Goal: Check status: Check status

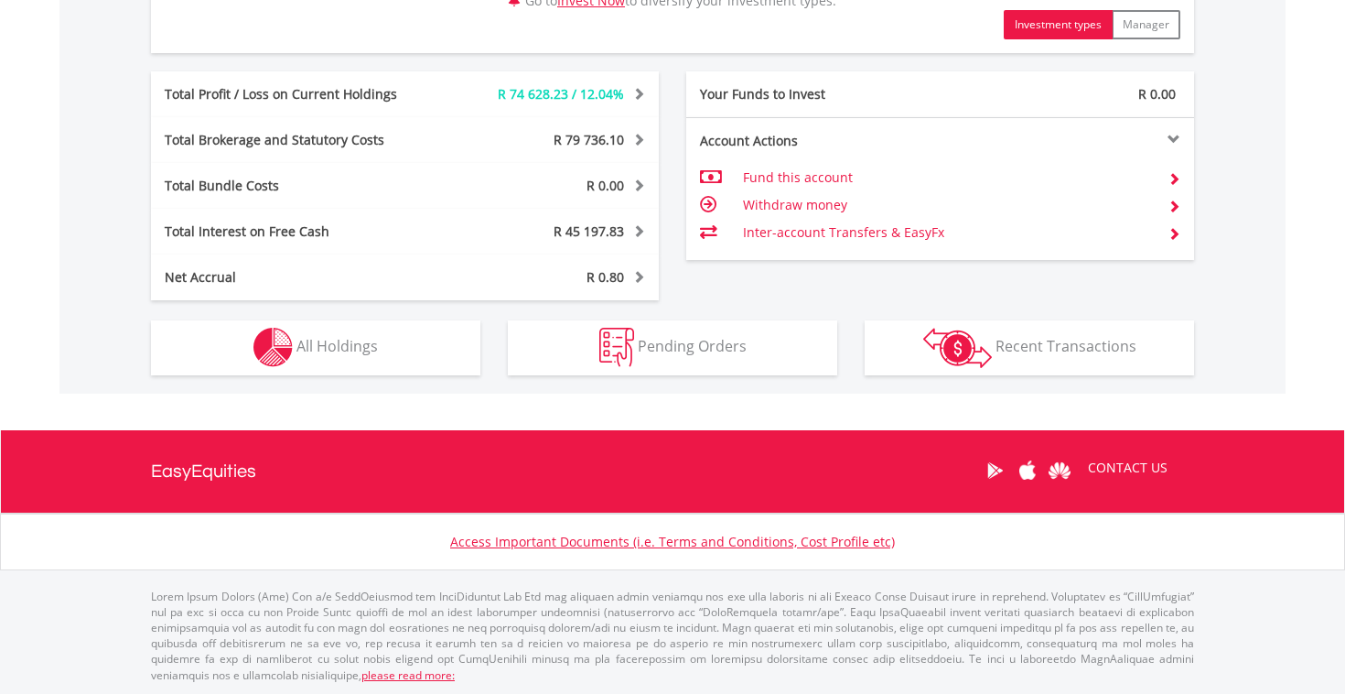
scroll to position [963, 0]
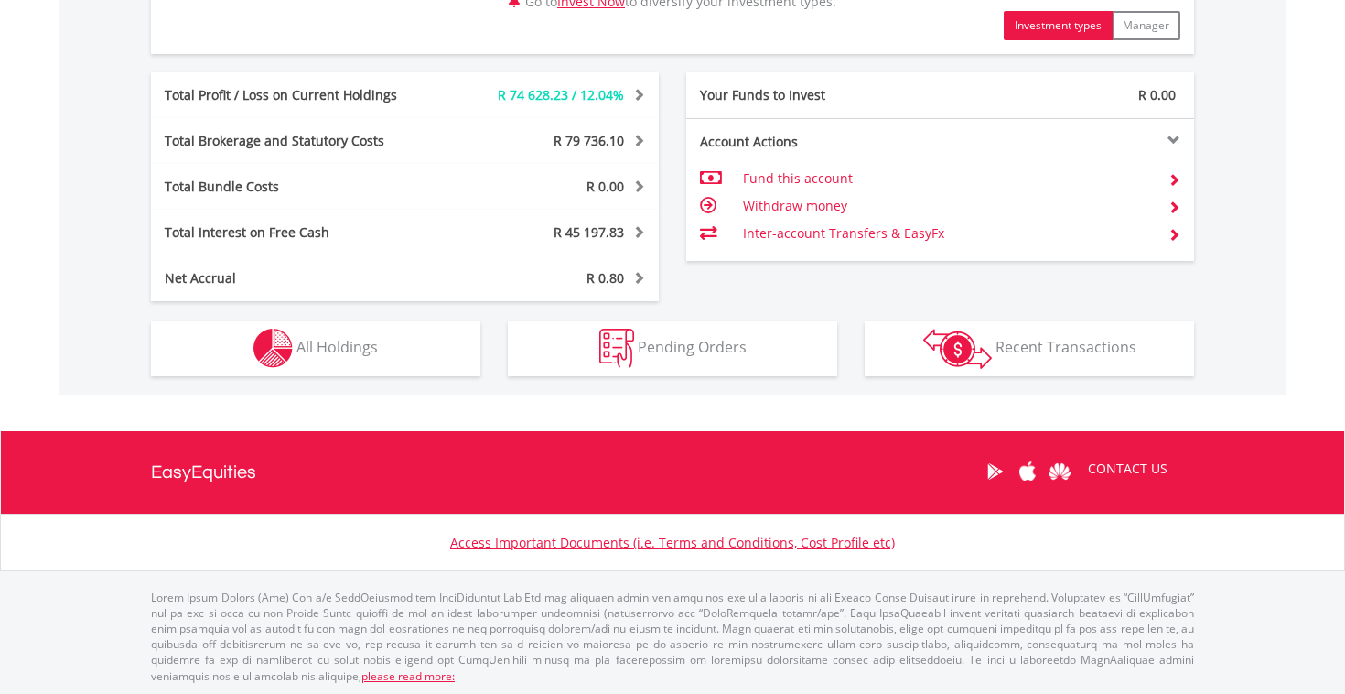
click at [404, 331] on button "Holdings All Holdings" at bounding box center [315, 348] width 329 height 55
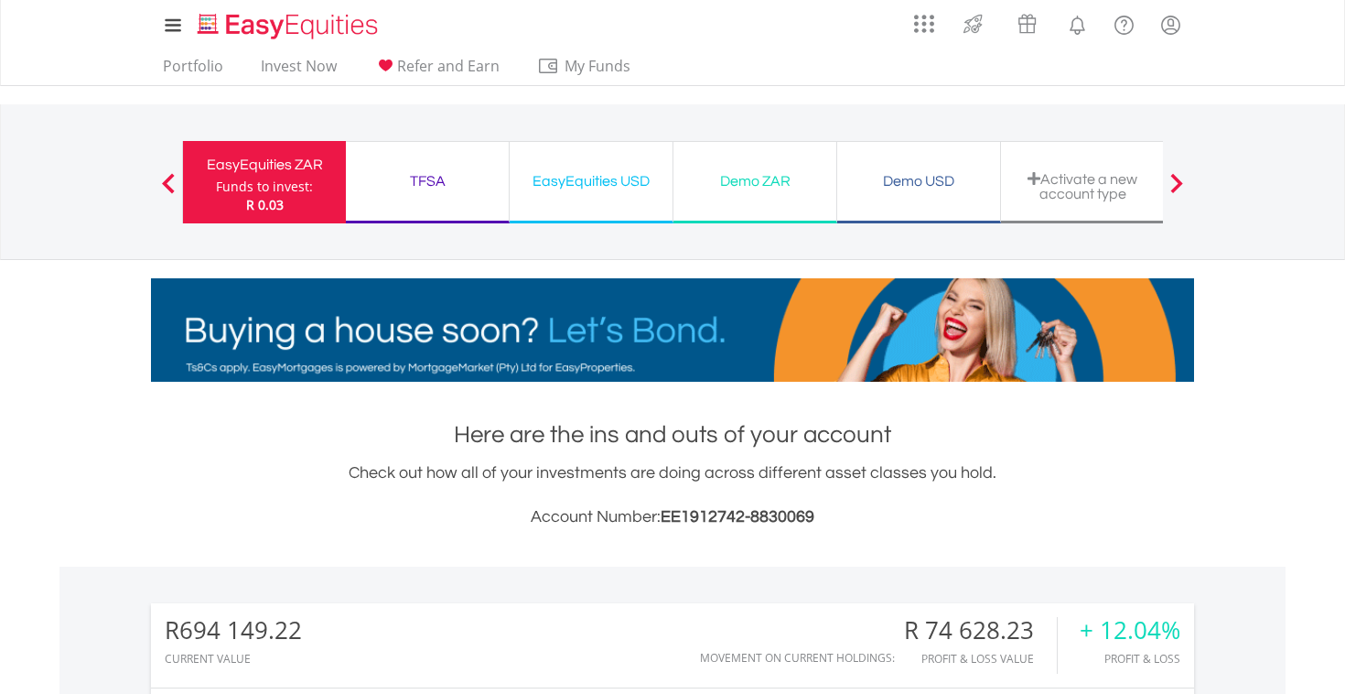
scroll to position [0, 0]
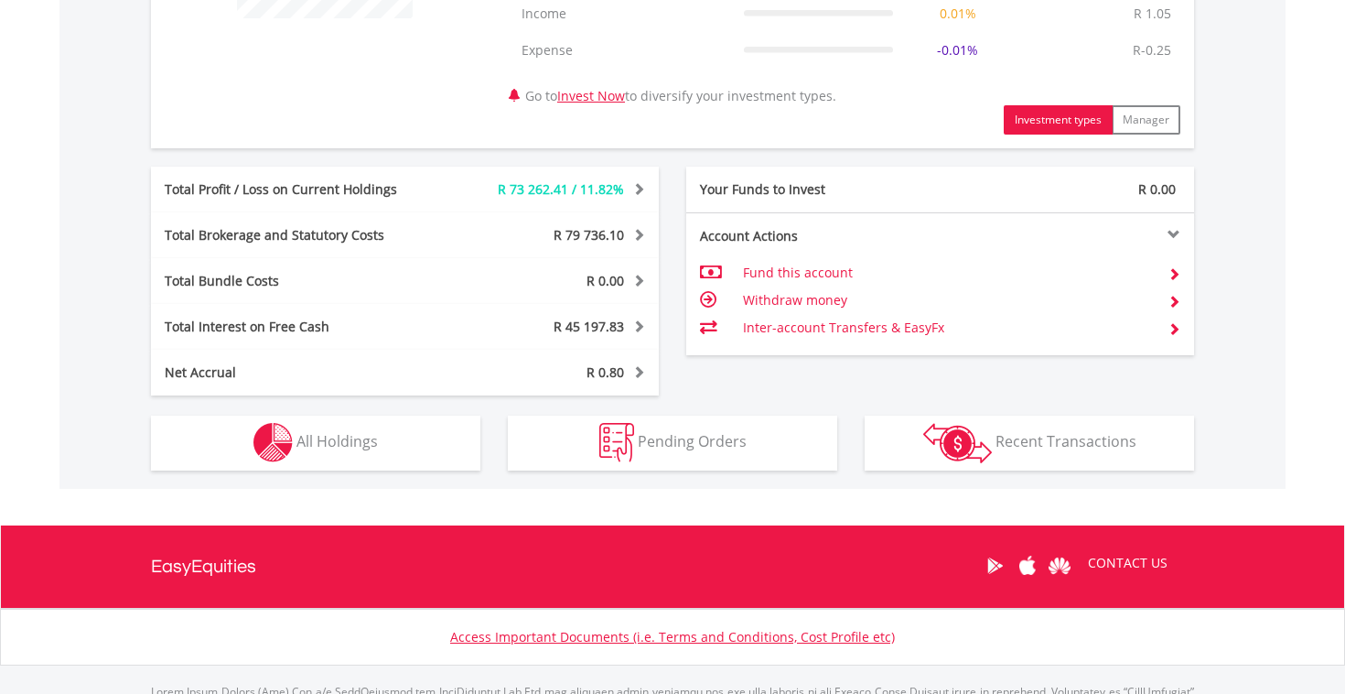
scroll to position [878, 0]
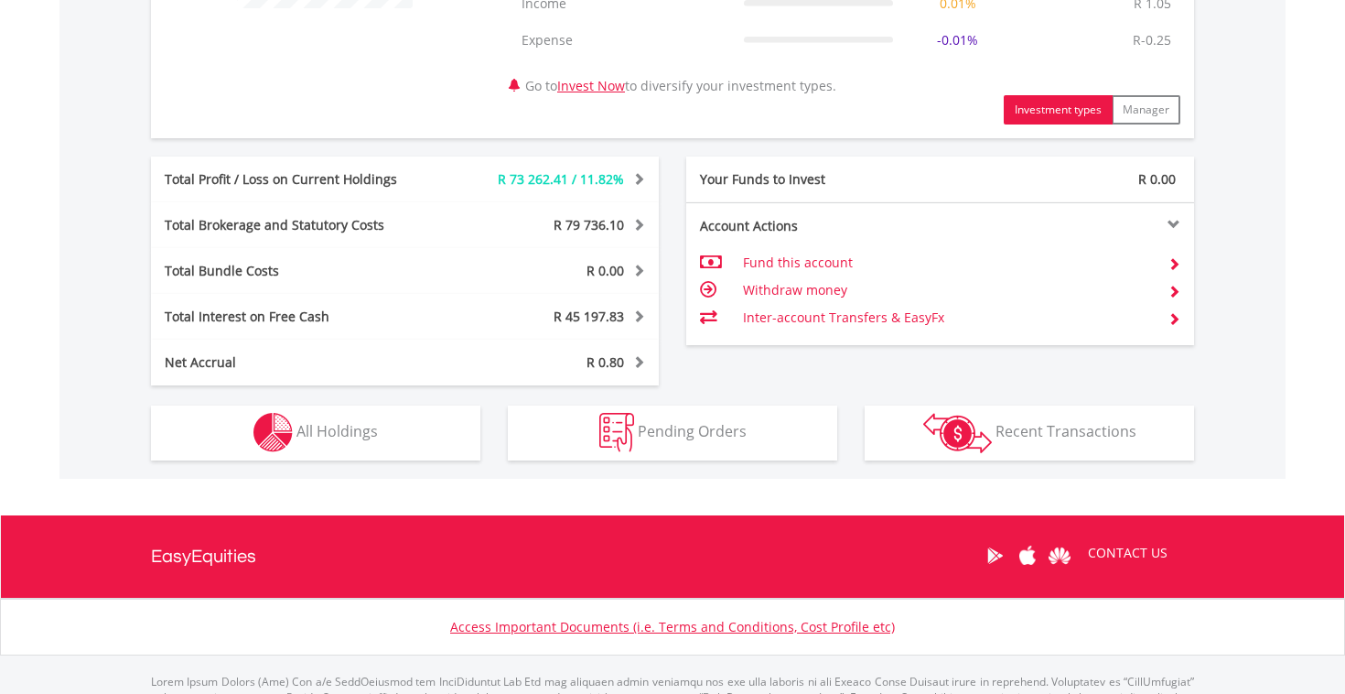
click at [364, 439] on span "All Holdings" at bounding box center [336, 431] width 81 height 20
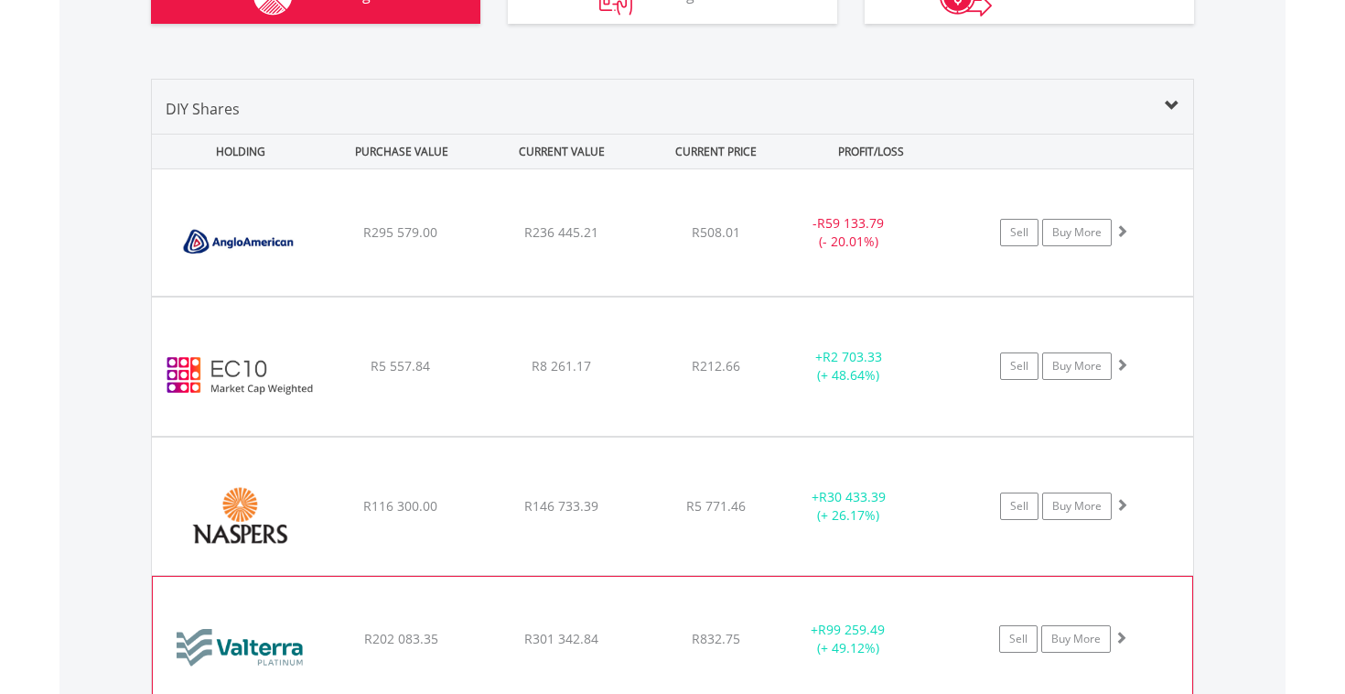
scroll to position [1313, 0]
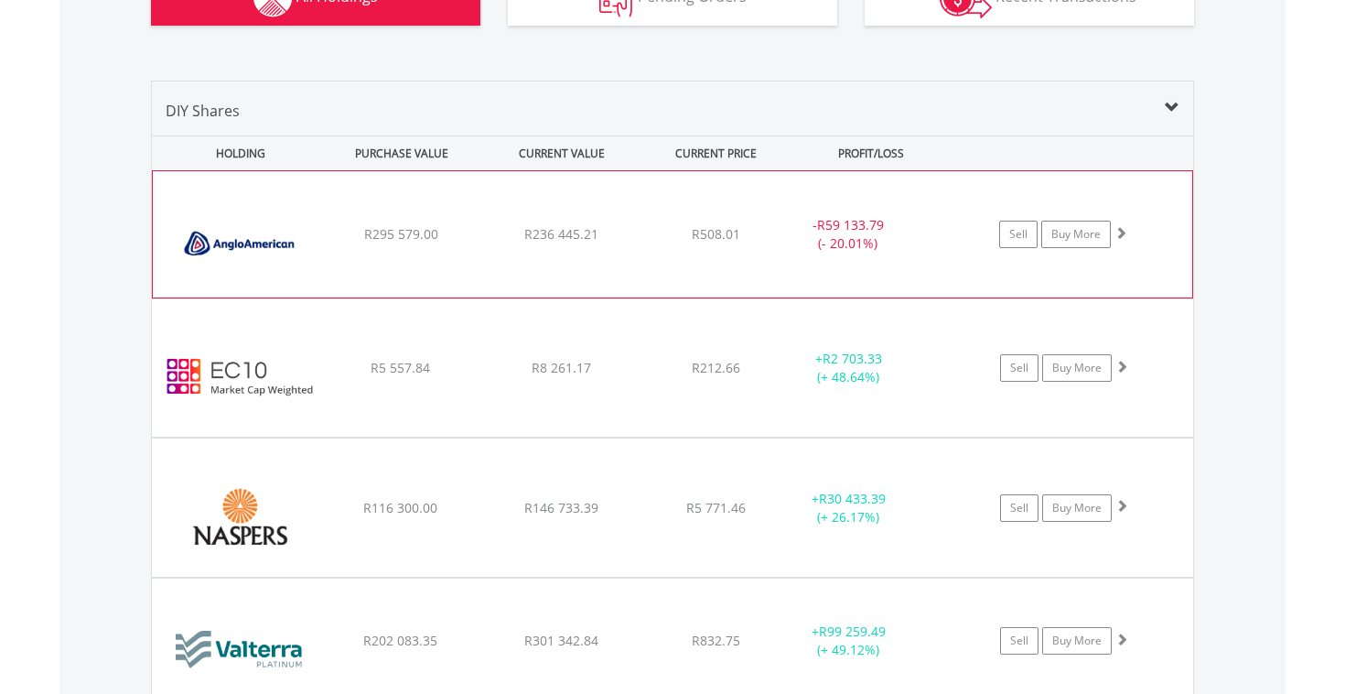
click at [362, 252] on div "﻿ Anglo American PLC R295 579.00 R236 445.21 R508.01 - R59 133.79 (- 20.01%) Se…" at bounding box center [673, 234] width 1040 height 126
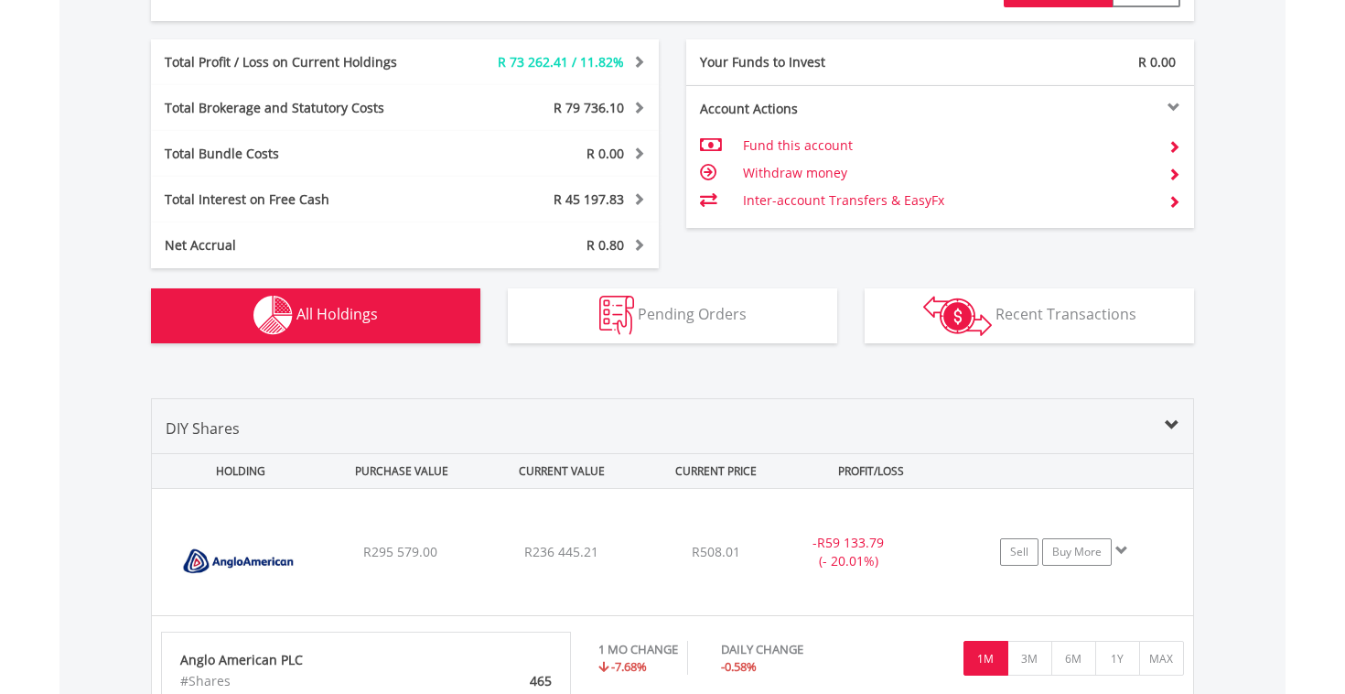
scroll to position [990, 0]
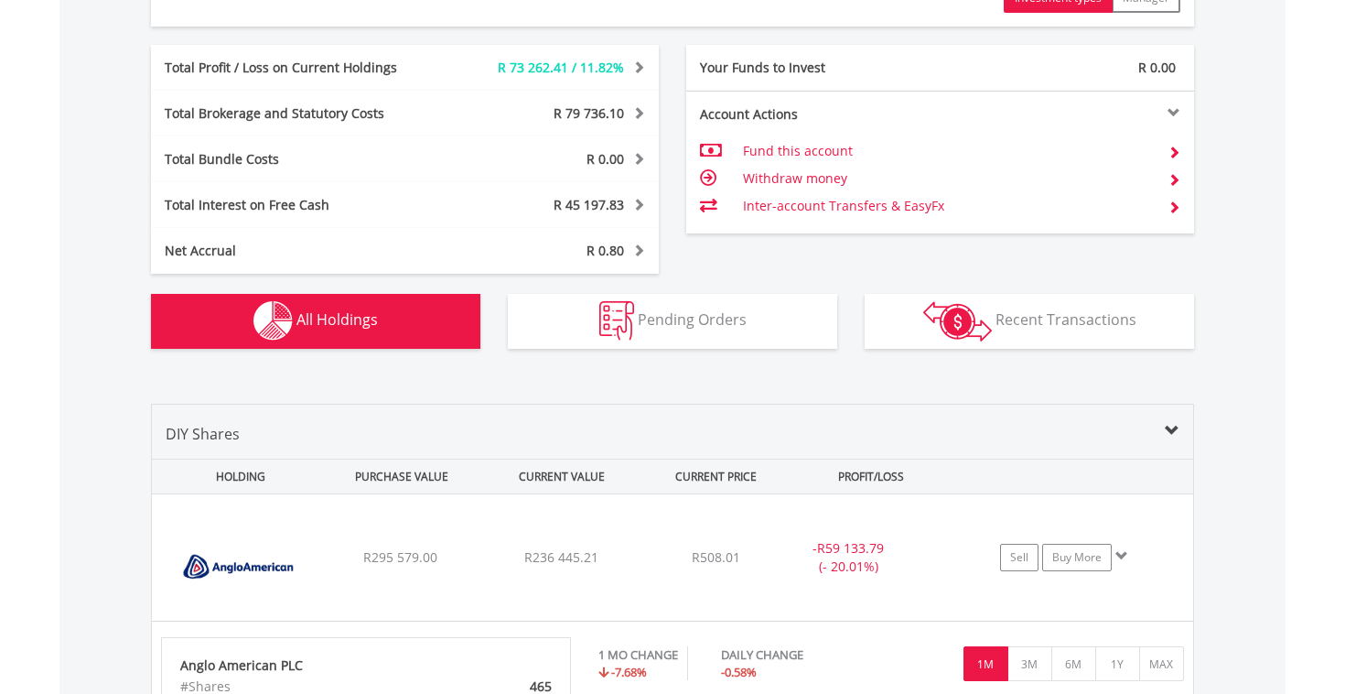
click at [352, 314] on span "All Holdings" at bounding box center [336, 319] width 81 height 20
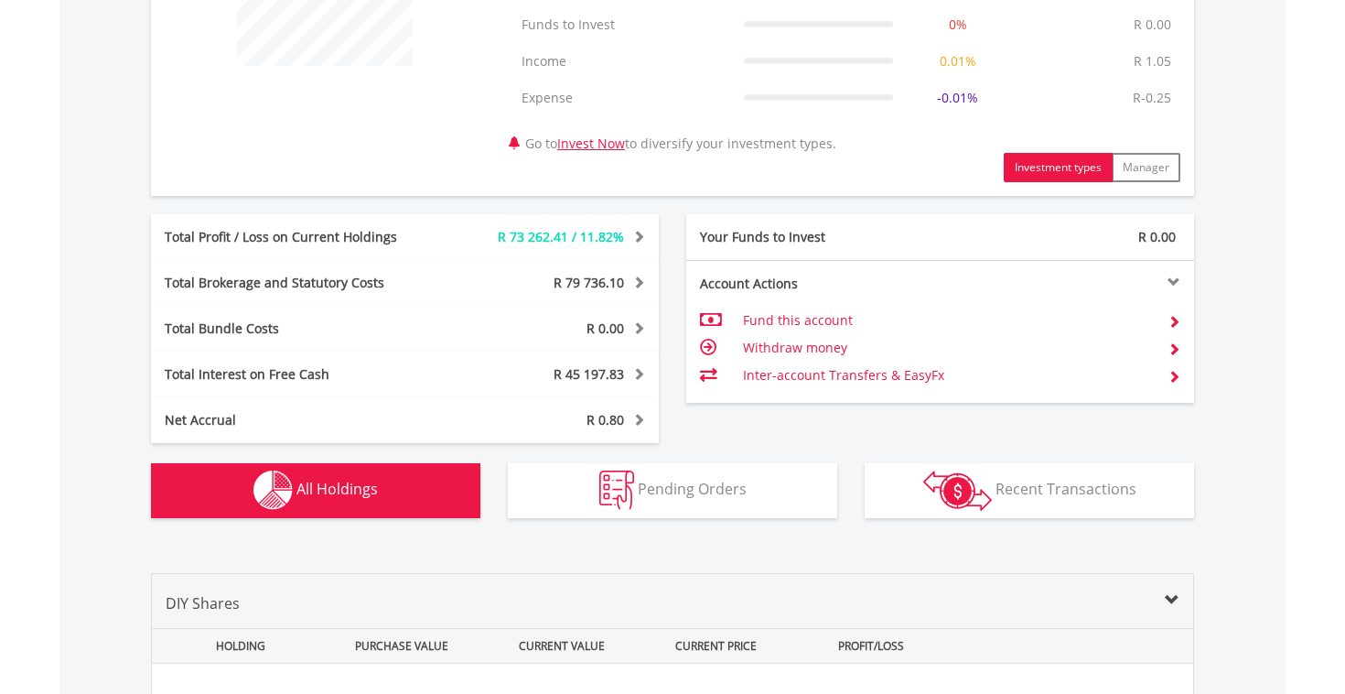
scroll to position [816, 0]
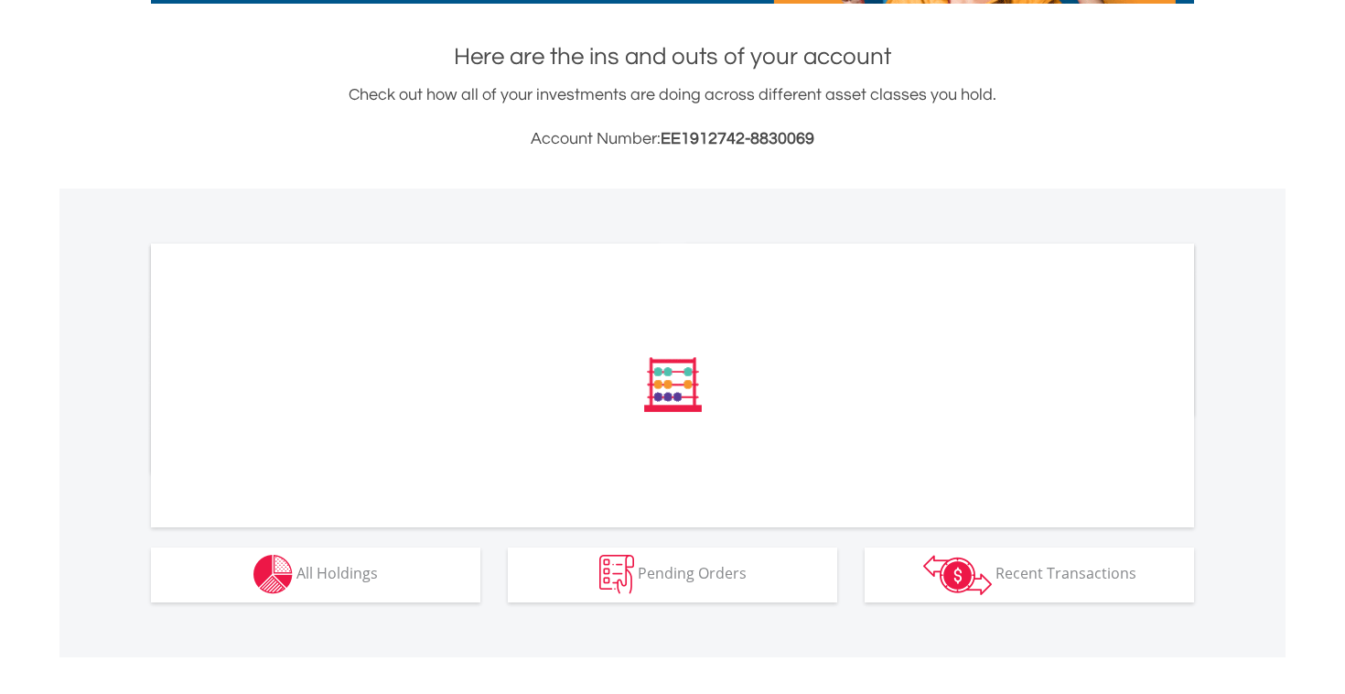
scroll to position [378, 0]
click at [342, 573] on span "All Holdings" at bounding box center [336, 573] width 81 height 20
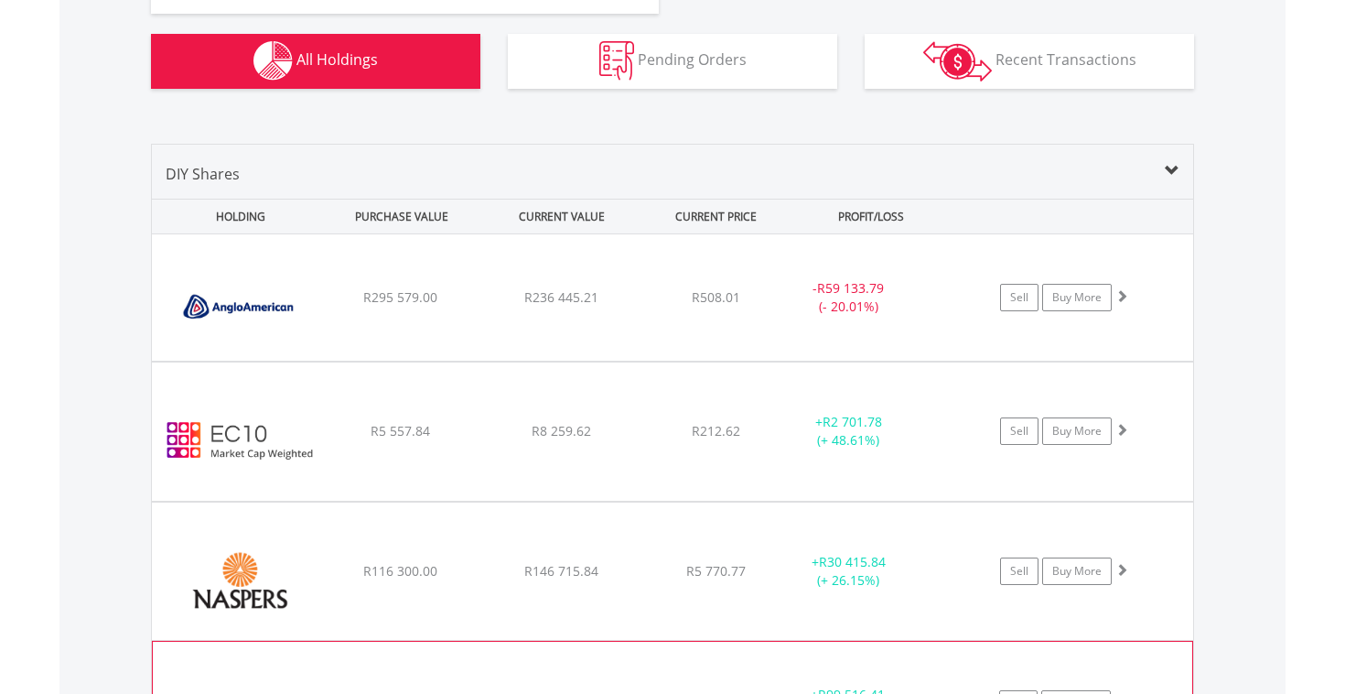
scroll to position [1251, 0]
click at [436, 360] on div "﻿ Valterra Platinum Limited R202 083.35 R301 599.76 R833.46 + R99 516.41 (+ 49.…" at bounding box center [672, 296] width 1041 height 126
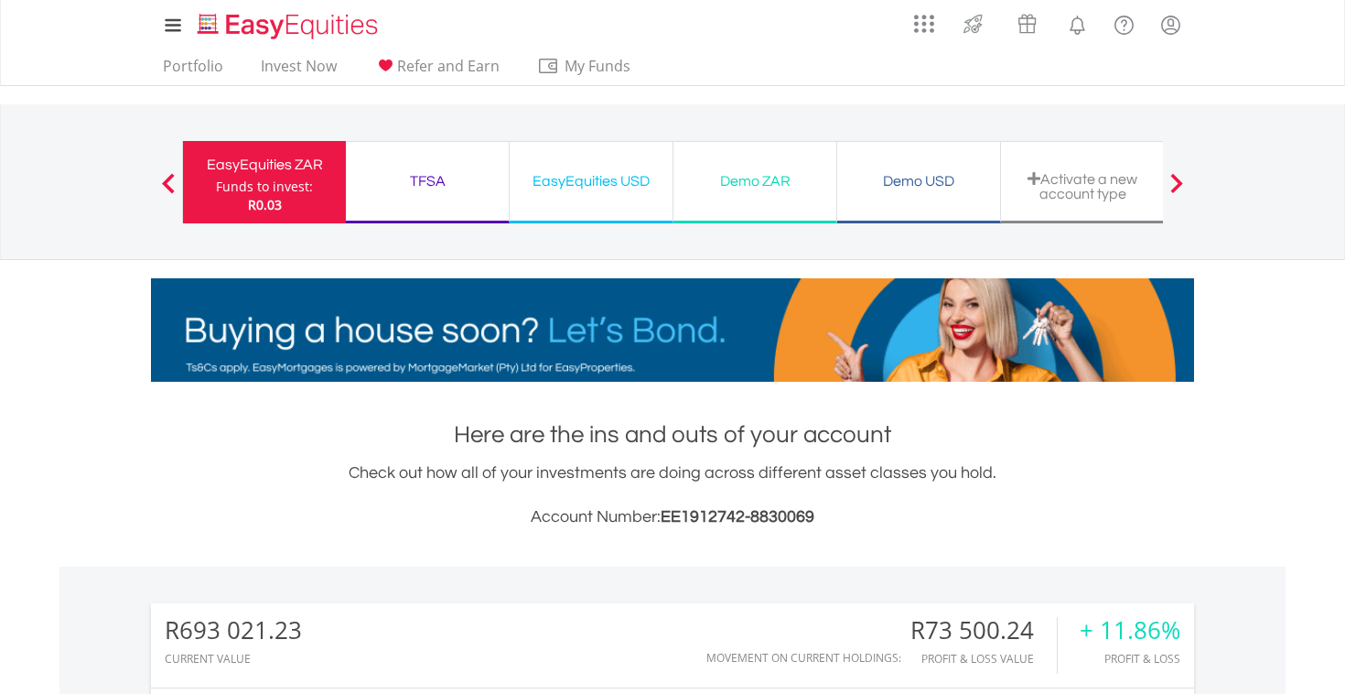
scroll to position [0, 0]
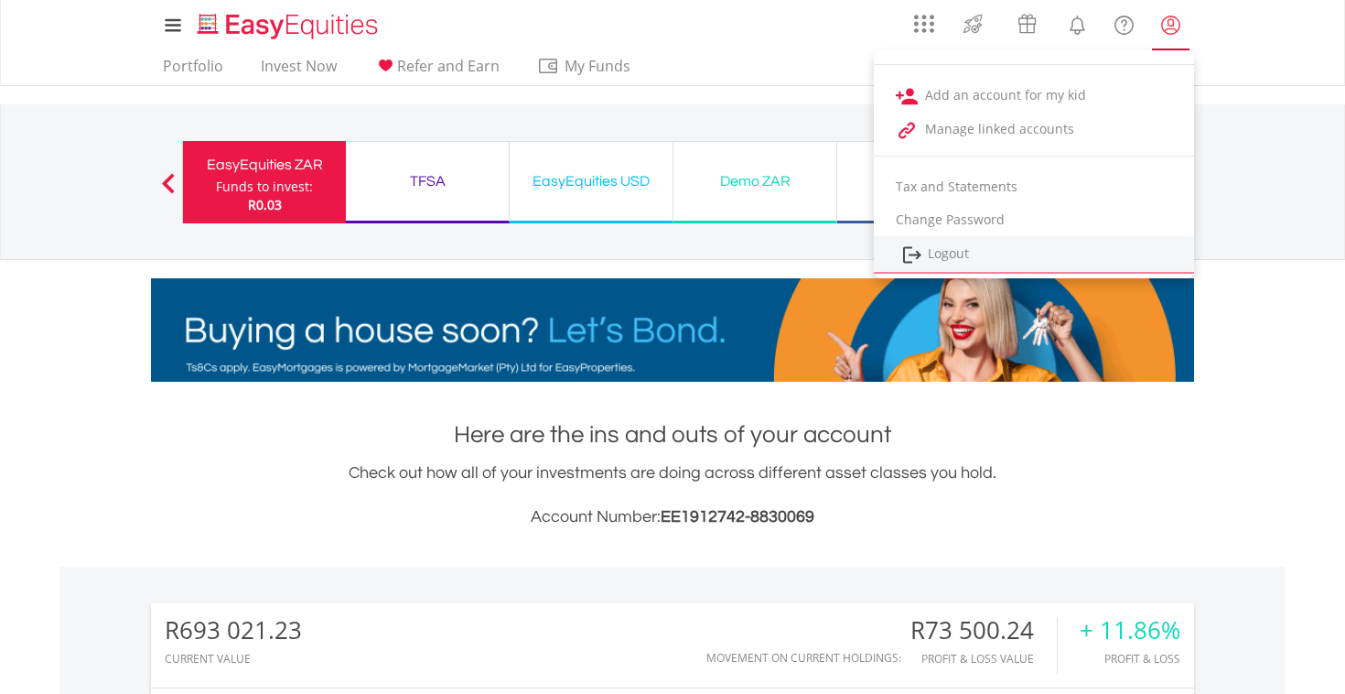
click at [946, 253] on link "Logout" at bounding box center [1034, 255] width 320 height 38
